Goal: Transaction & Acquisition: Subscribe to service/newsletter

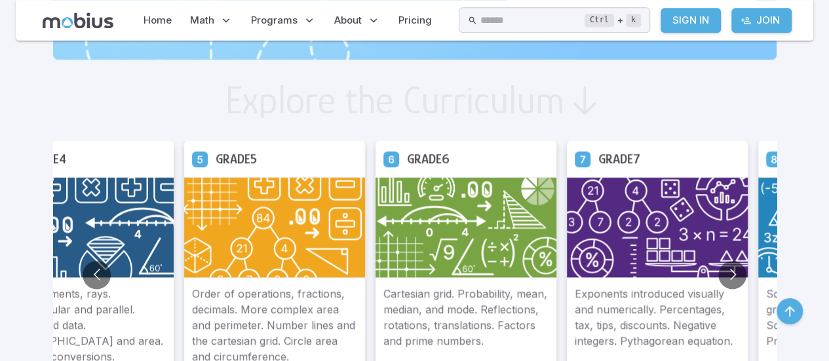
scroll to position [747, 0]
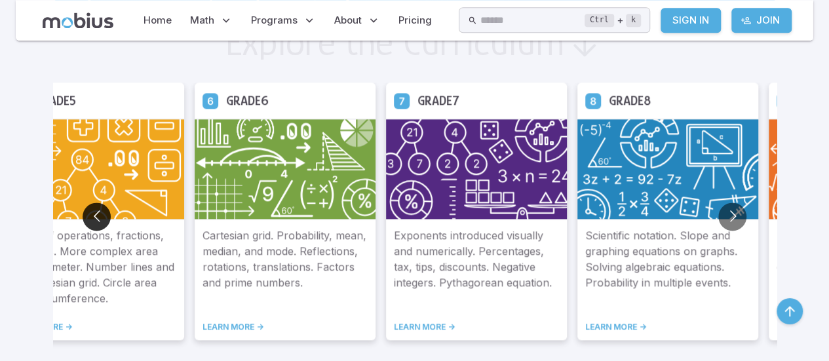
click at [101, 215] on button "Go to previous slide" at bounding box center [97, 217] width 28 height 28
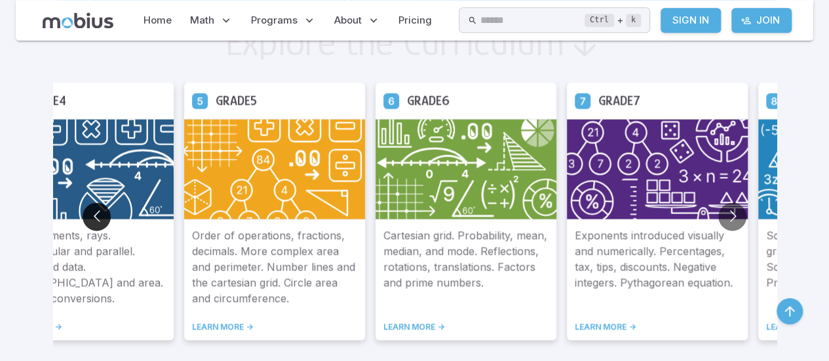
click at [101, 215] on button "Go to previous slide" at bounding box center [97, 217] width 28 height 28
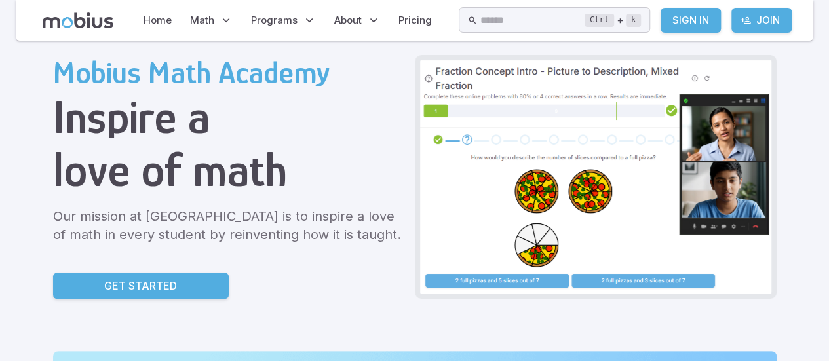
scroll to position [6, 0]
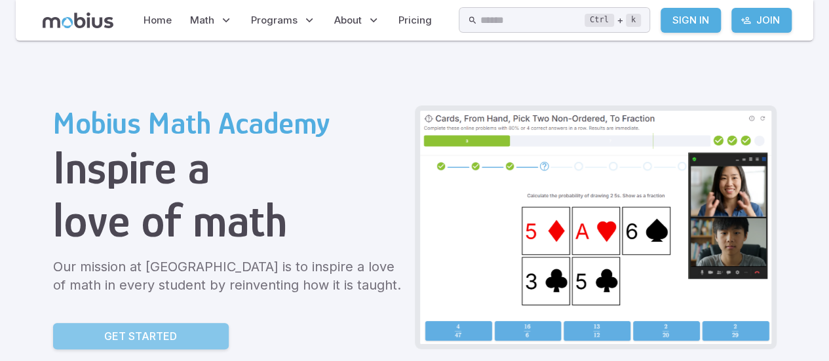
click at [119, 338] on p "Get Started" at bounding box center [140, 336] width 73 height 16
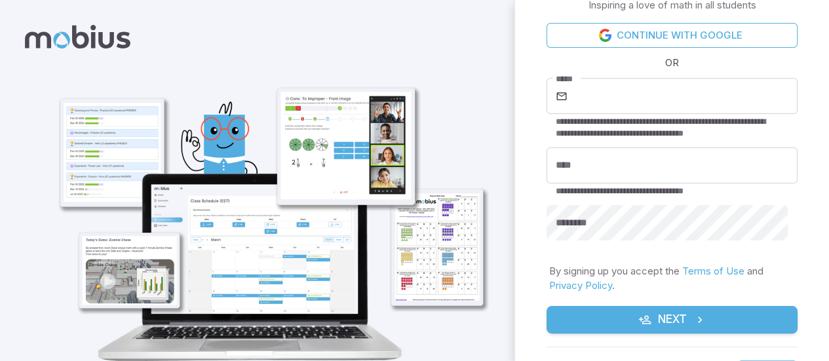
scroll to position [54, 0]
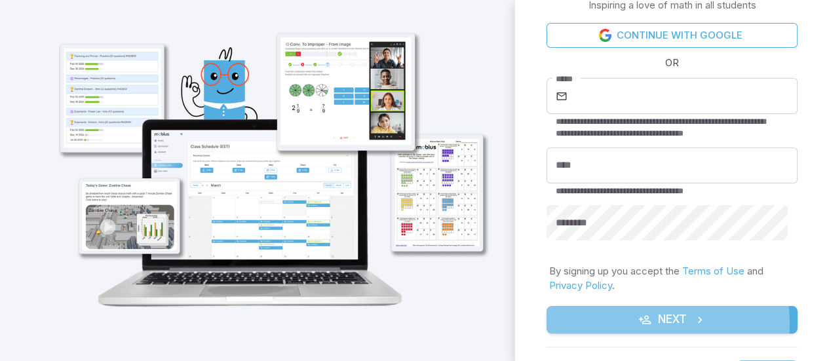
click at [638, 324] on icon "submit" at bounding box center [644, 319] width 13 height 13
